Goal: Information Seeking & Learning: Check status

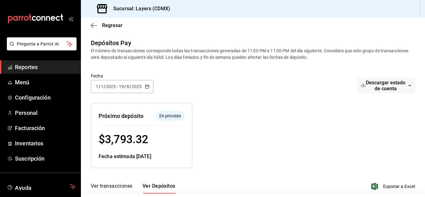
scroll to position [147, 0]
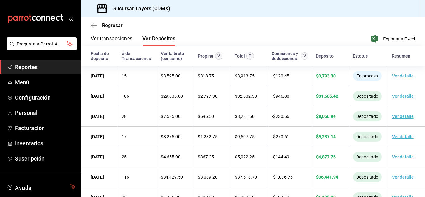
click at [396, 47] on th "Resumen" at bounding box center [406, 56] width 37 height 20
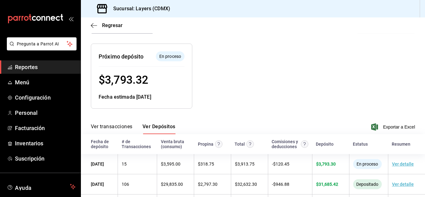
scroll to position [62, 0]
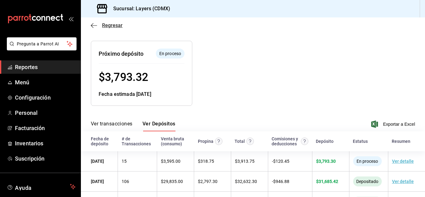
click at [104, 23] on span "Regresar" at bounding box center [112, 25] width 21 height 6
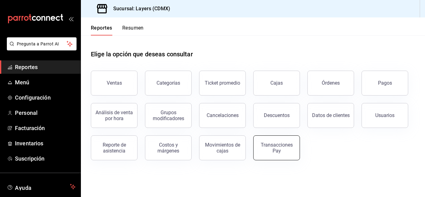
click at [268, 149] on div "Transacciones Pay" at bounding box center [276, 148] width 39 height 12
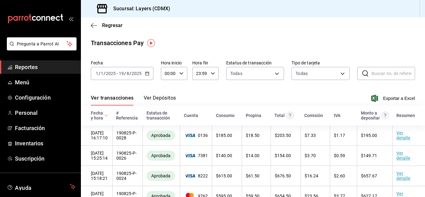
click at [146, 73] on icon "button" at bounding box center [147, 73] width 4 height 4
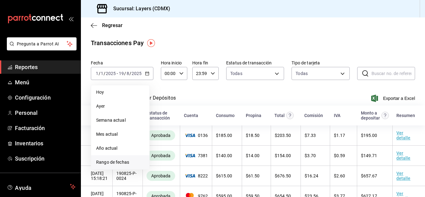
click at [134, 163] on span "Rango de fechas" at bounding box center [120, 162] width 48 height 7
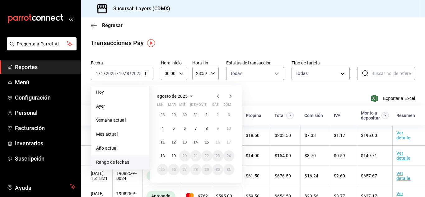
click at [218, 96] on icon "button" at bounding box center [217, 95] width 7 height 7
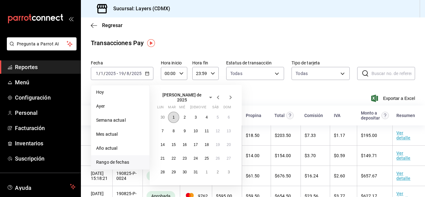
click at [172, 114] on button "1" at bounding box center [173, 117] width 11 height 11
click at [197, 171] on abbr "31" at bounding box center [195, 172] width 4 height 4
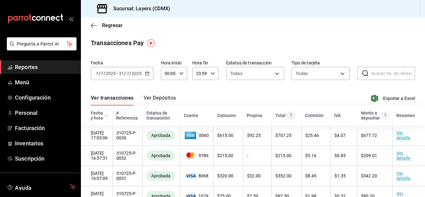
click at [164, 96] on button "Ver Depósitos" at bounding box center [160, 100] width 32 height 11
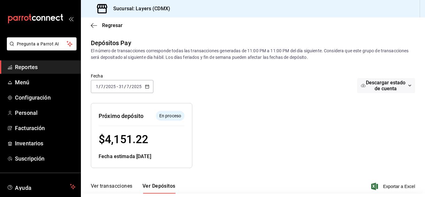
click at [147, 86] on icon "button" at bounding box center [147, 86] width 4 height 4
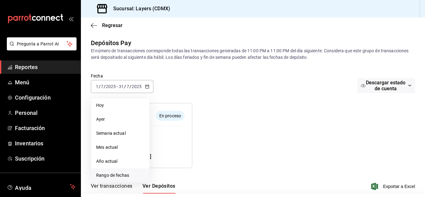
click at [115, 176] on span "Rango de fechas" at bounding box center [120, 175] width 48 height 7
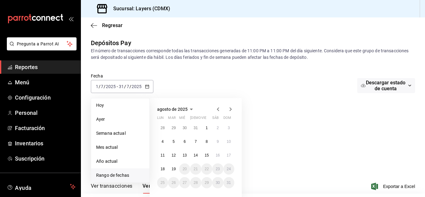
click at [217, 109] on icon "button" at bounding box center [218, 109] width 2 height 4
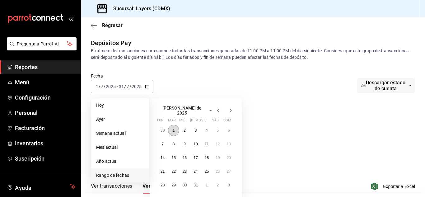
click at [173, 129] on abbr "1" at bounding box center [174, 130] width 2 height 4
click at [233, 110] on icon "button" at bounding box center [230, 110] width 7 height 7
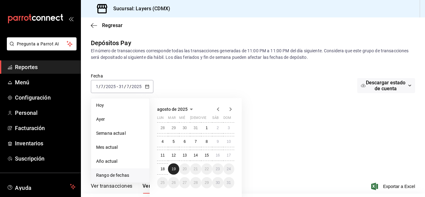
click at [173, 169] on abbr "19" at bounding box center [173, 169] width 4 height 4
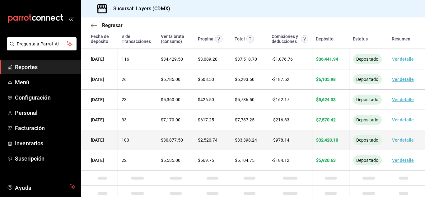
scroll to position [272, 0]
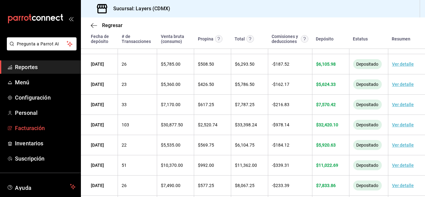
click at [31, 125] on span "Facturación" at bounding box center [45, 128] width 61 height 8
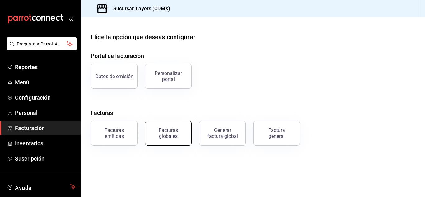
click at [166, 133] on div "Facturas globales" at bounding box center [168, 133] width 39 height 12
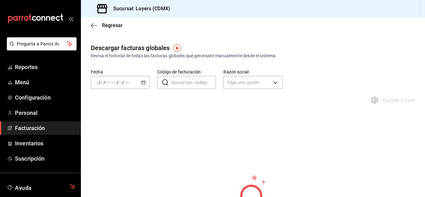
click at [130, 84] on div "/ / - / /" at bounding box center [120, 82] width 59 height 13
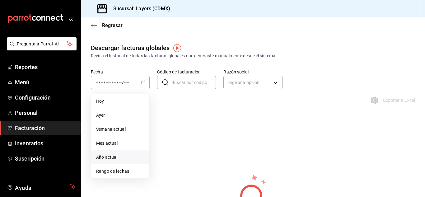
click at [112, 160] on span "Año actual" at bounding box center [120, 157] width 48 height 7
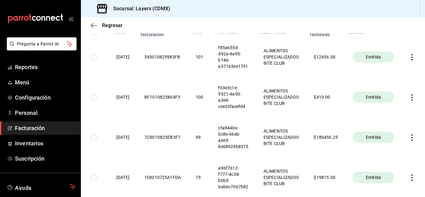
scroll to position [93, 0]
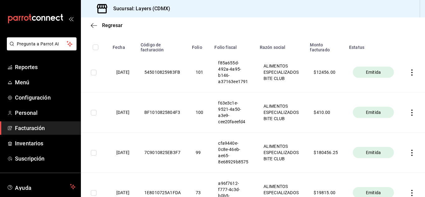
click at [306, 123] on th "ALIMENTOS ESPECIALIZADOS BITE CLUB" at bounding box center [281, 112] width 50 height 40
click at [31, 70] on span "Reportes" at bounding box center [45, 67] width 61 height 8
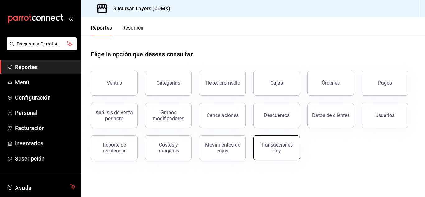
click at [274, 146] on div "Transacciones Pay" at bounding box center [276, 148] width 39 height 12
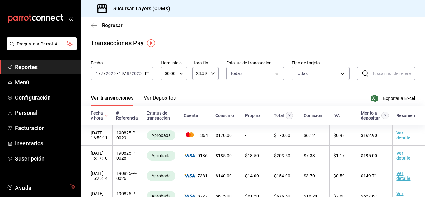
click at [157, 98] on button "Ver Depósitos" at bounding box center [160, 100] width 32 height 11
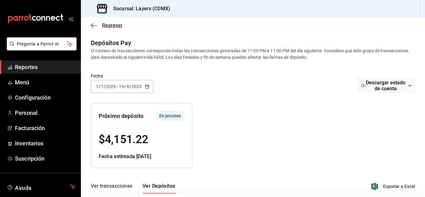
click at [95, 25] on icon "button" at bounding box center [94, 25] width 6 height 0
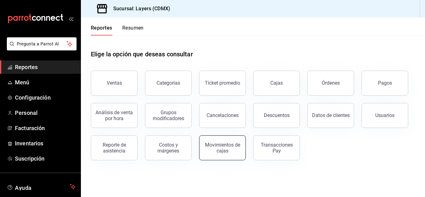
click at [220, 147] on div "Movimientos de cajas" at bounding box center [222, 148] width 39 height 12
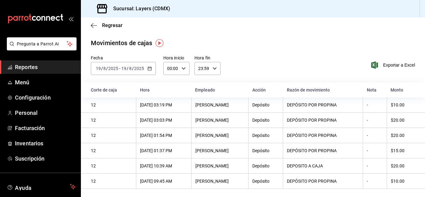
click at [338, 136] on div "DEPÓSITO POR PROPINA" at bounding box center [323, 135] width 72 height 5
click at [97, 25] on span "Regresar" at bounding box center [107, 25] width 32 height 6
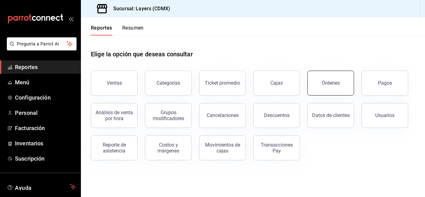
click at [345, 81] on button "Órdenes" at bounding box center [330, 83] width 47 height 25
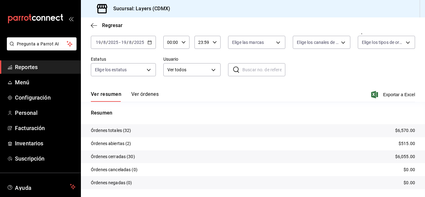
scroll to position [47, 0]
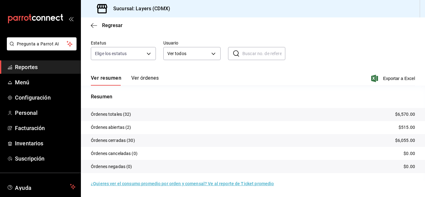
click at [143, 79] on button "Ver órdenes" at bounding box center [144, 80] width 27 height 11
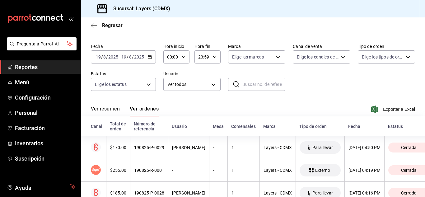
scroll to position [16, 0]
click at [150, 57] on \(Stroke\) "button" at bounding box center [149, 57] width 3 height 0
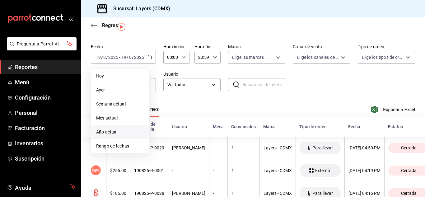
click at [116, 132] on span "Año actual" at bounding box center [120, 132] width 48 height 7
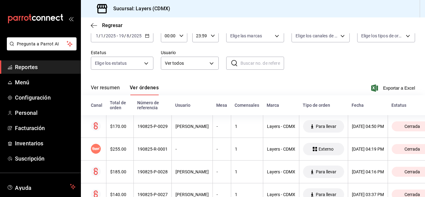
scroll to position [47, 0]
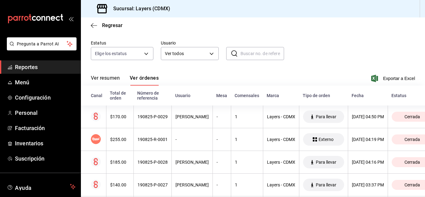
drag, startPoint x: 391, startPoint y: 83, endPoint x: 392, endPoint y: 73, distance: 9.7
click at [392, 73] on div "Ver resumen Ver órdenes Exportar a Excel" at bounding box center [253, 76] width 324 height 18
click at [379, 77] on span "Exportar a Excel" at bounding box center [393, 78] width 43 height 7
click at [33, 141] on span "Inventarios" at bounding box center [45, 143] width 61 height 8
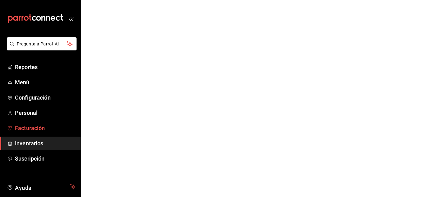
click at [34, 127] on span "Facturación" at bounding box center [45, 128] width 61 height 8
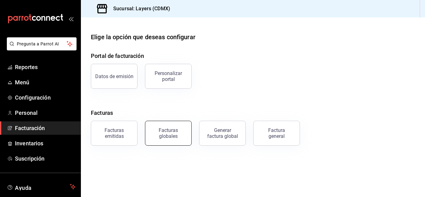
click at [178, 135] on div "Facturas globales" at bounding box center [168, 133] width 39 height 12
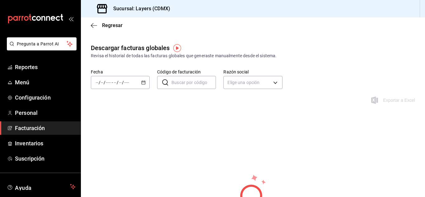
click at [122, 83] on span "/" at bounding box center [123, 82] width 2 height 5
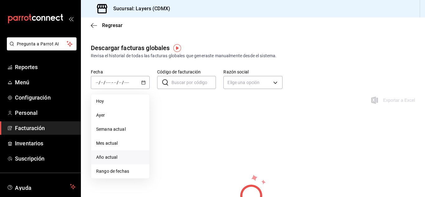
click at [109, 155] on span "Año actual" at bounding box center [120, 157] width 48 height 7
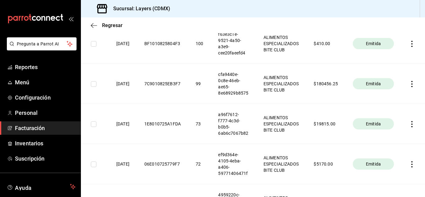
scroll to position [155, 0]
